Goal: Navigation & Orientation: Find specific page/section

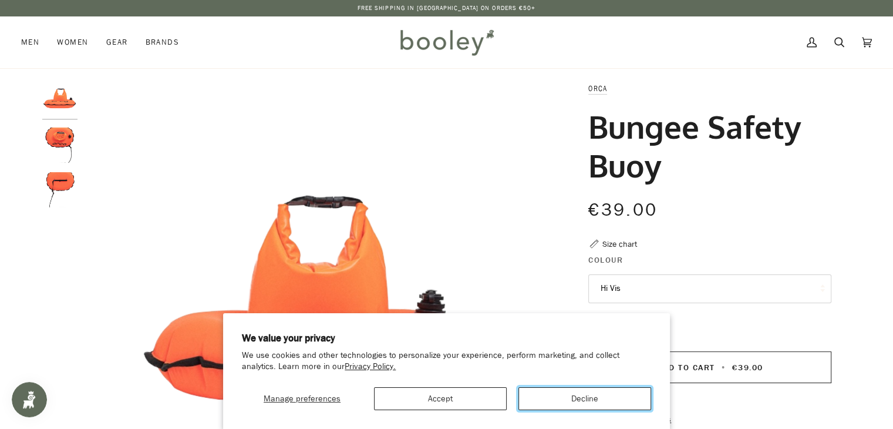
click at [579, 395] on button "Decline" at bounding box center [584, 398] width 133 height 23
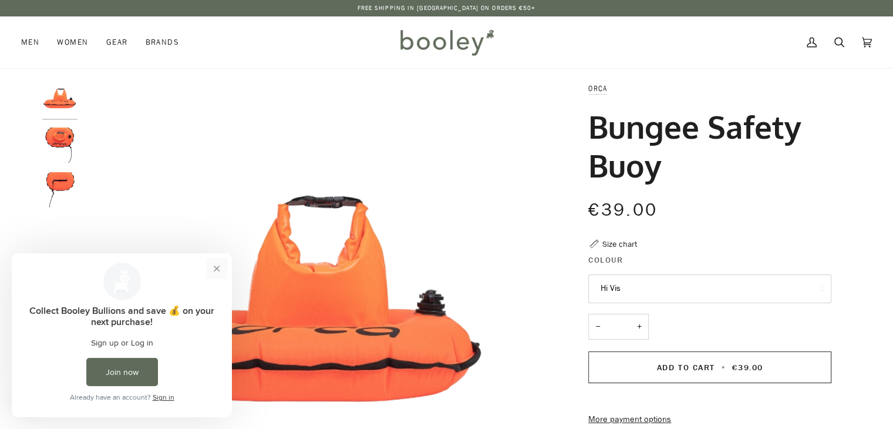
click at [220, 272] on button "Close prompt" at bounding box center [216, 268] width 21 height 21
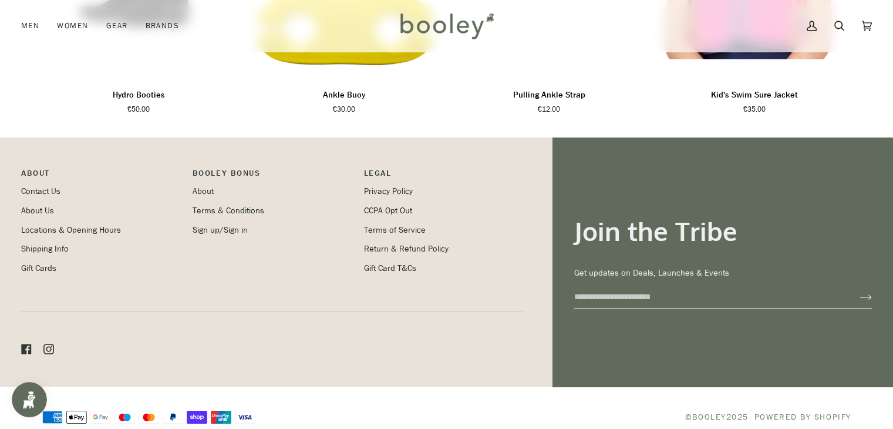
scroll to position [920, 0]
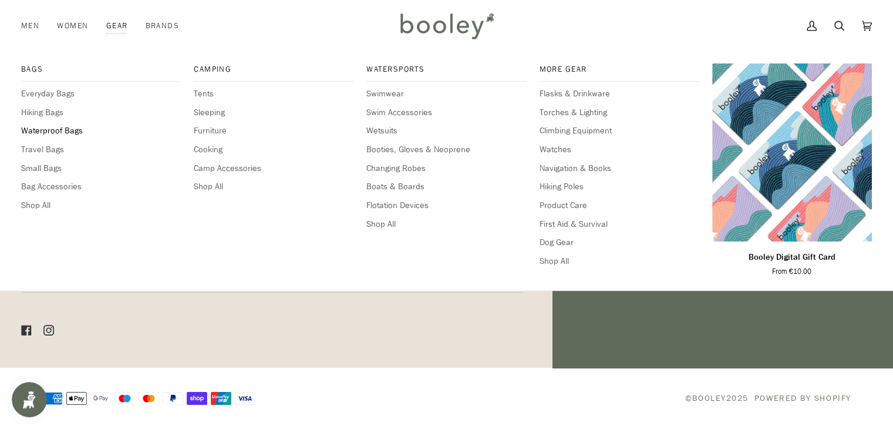
click at [45, 131] on span "Waterproof Bags" at bounding box center [101, 130] width 160 height 13
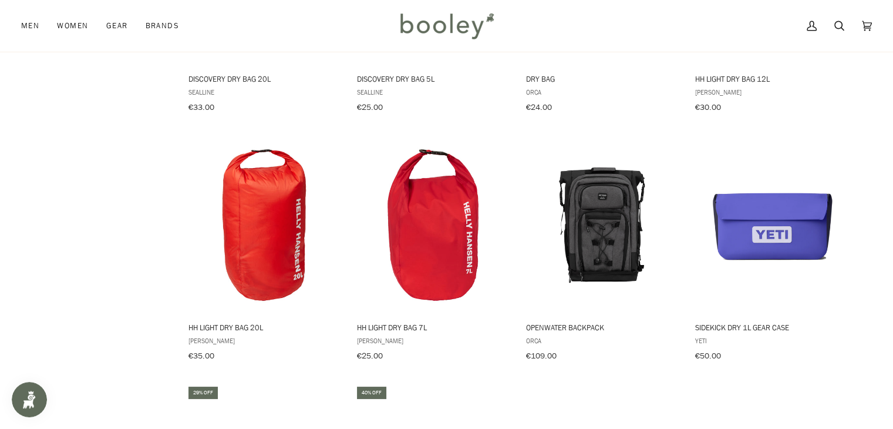
scroll to position [845, 0]
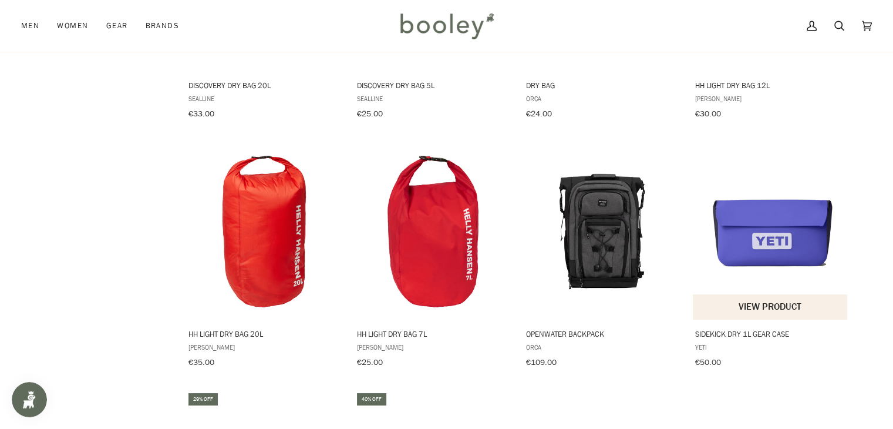
click at [754, 210] on img "Sidekick Dry 1L Gear Case" at bounding box center [771, 232] width 156 height 156
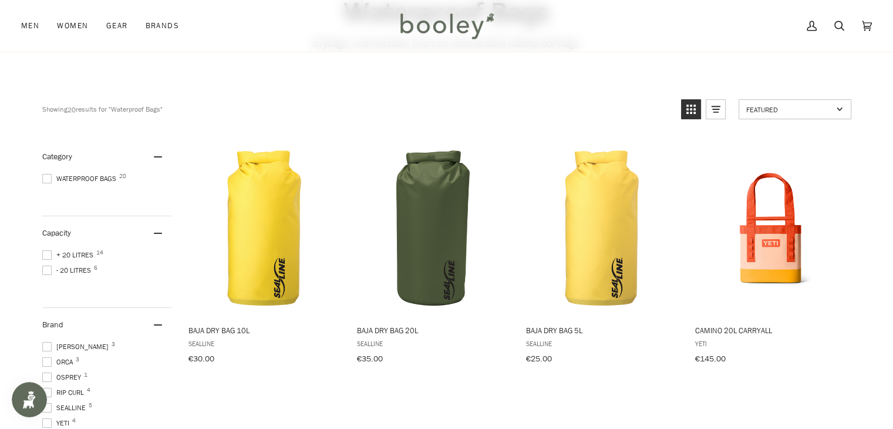
scroll to position [94, 0]
click at [46, 268] on span at bounding box center [46, 269] width 9 height 9
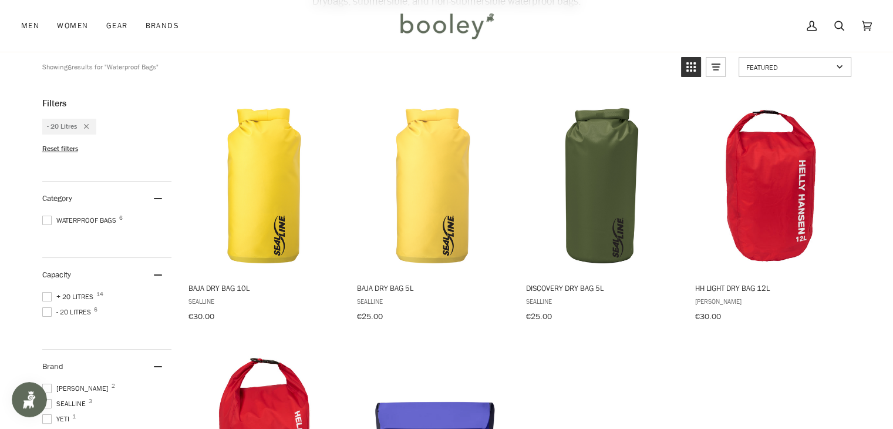
scroll to position [136, 0]
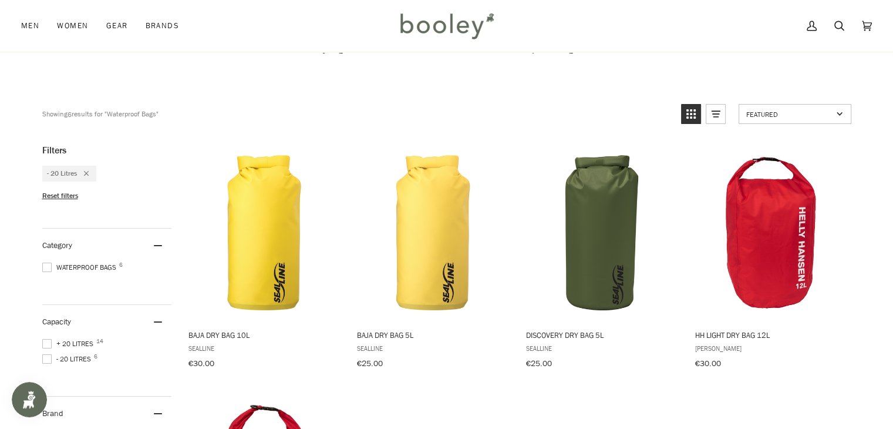
scroll to position [29, 0]
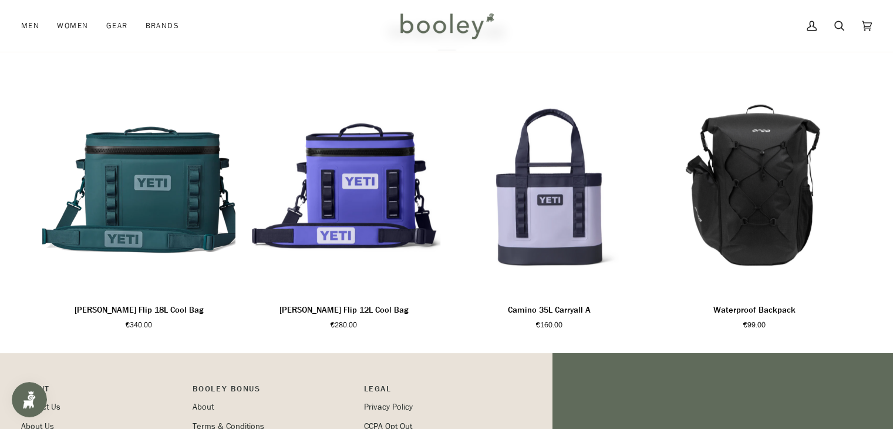
scroll to position [587, 0]
